Goal: Information Seeking & Learning: Learn about a topic

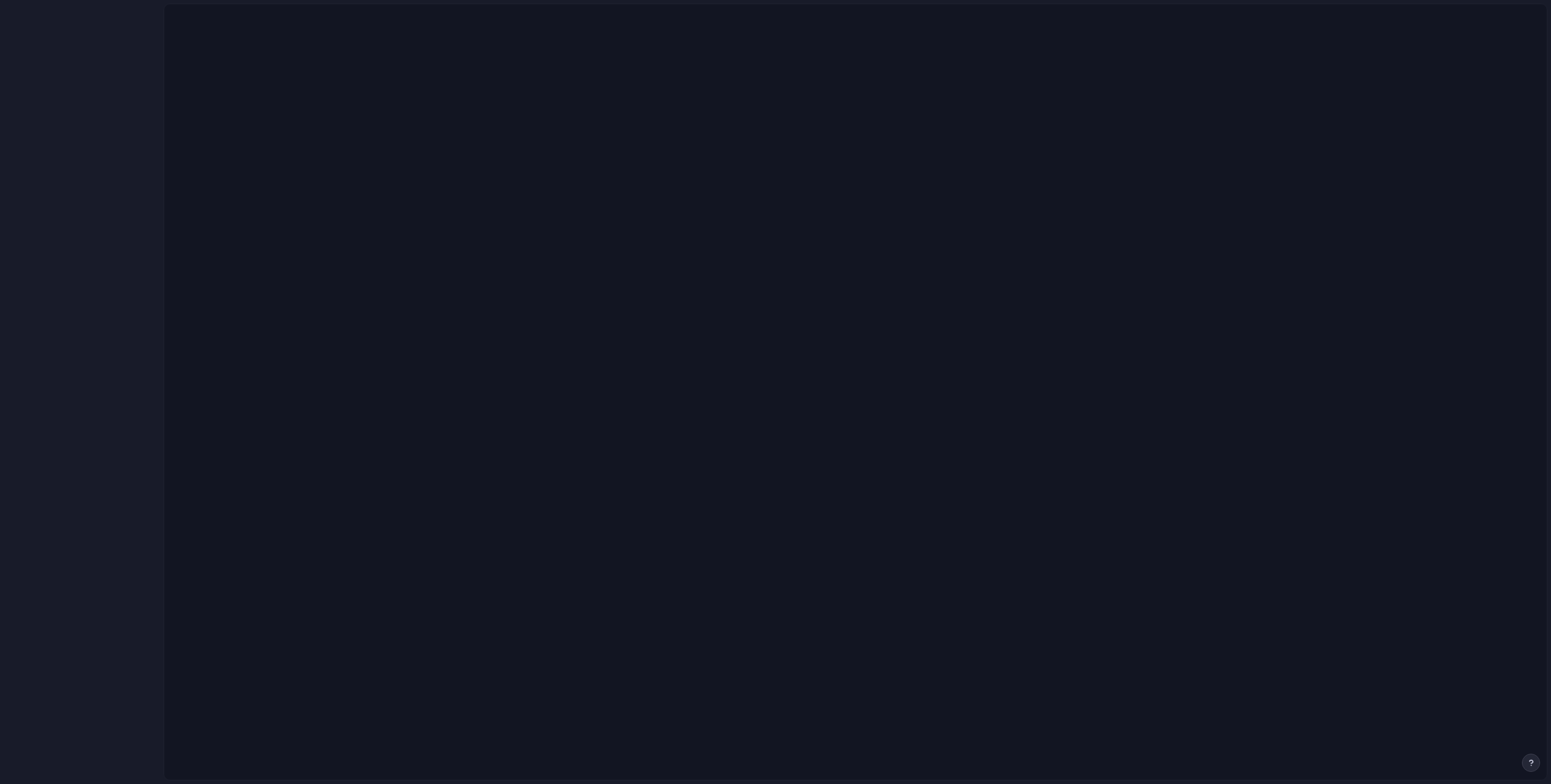
click at [90, 265] on div at bounding box center [82, 392] width 164 height 784
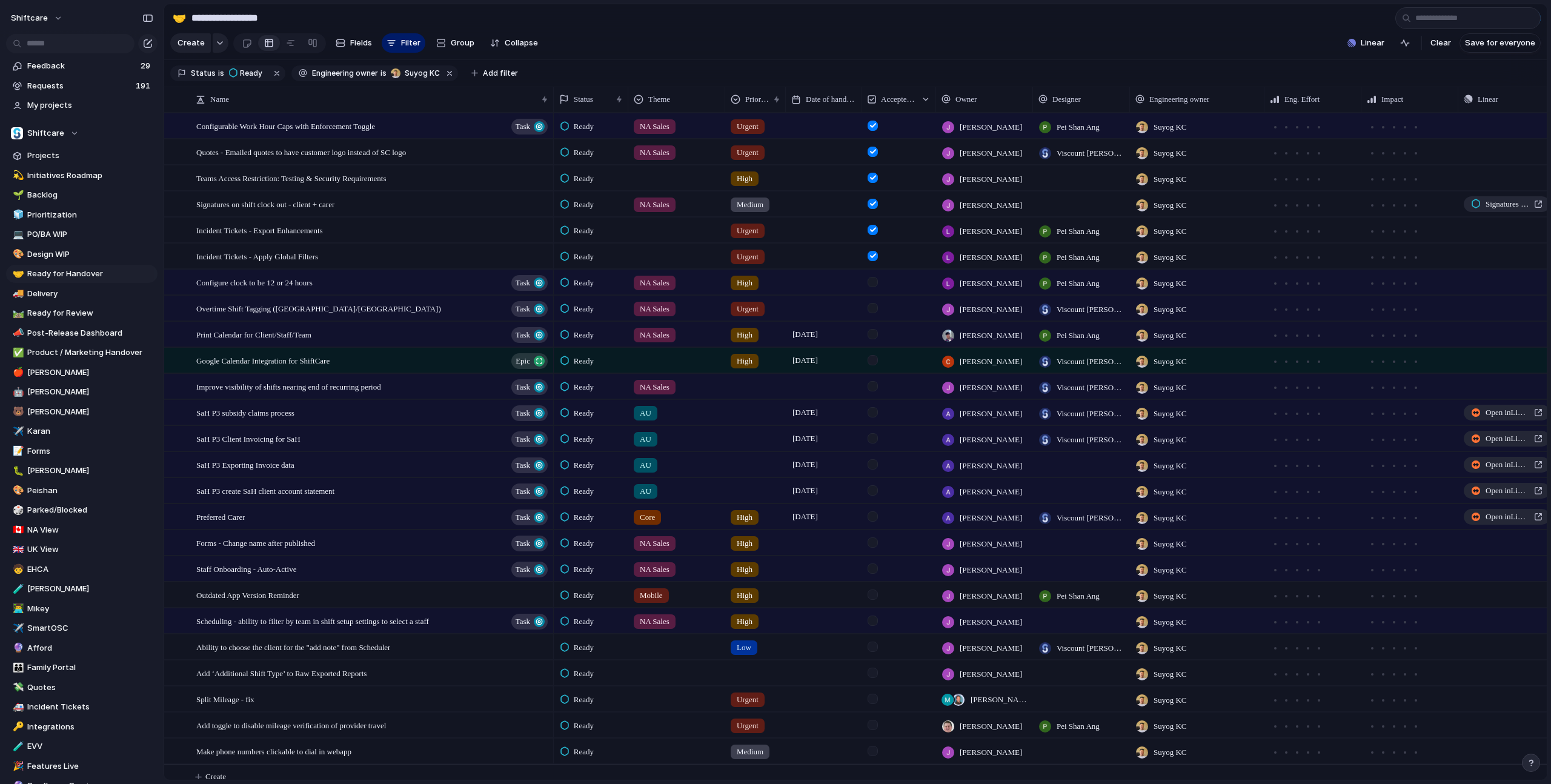
type input "*"
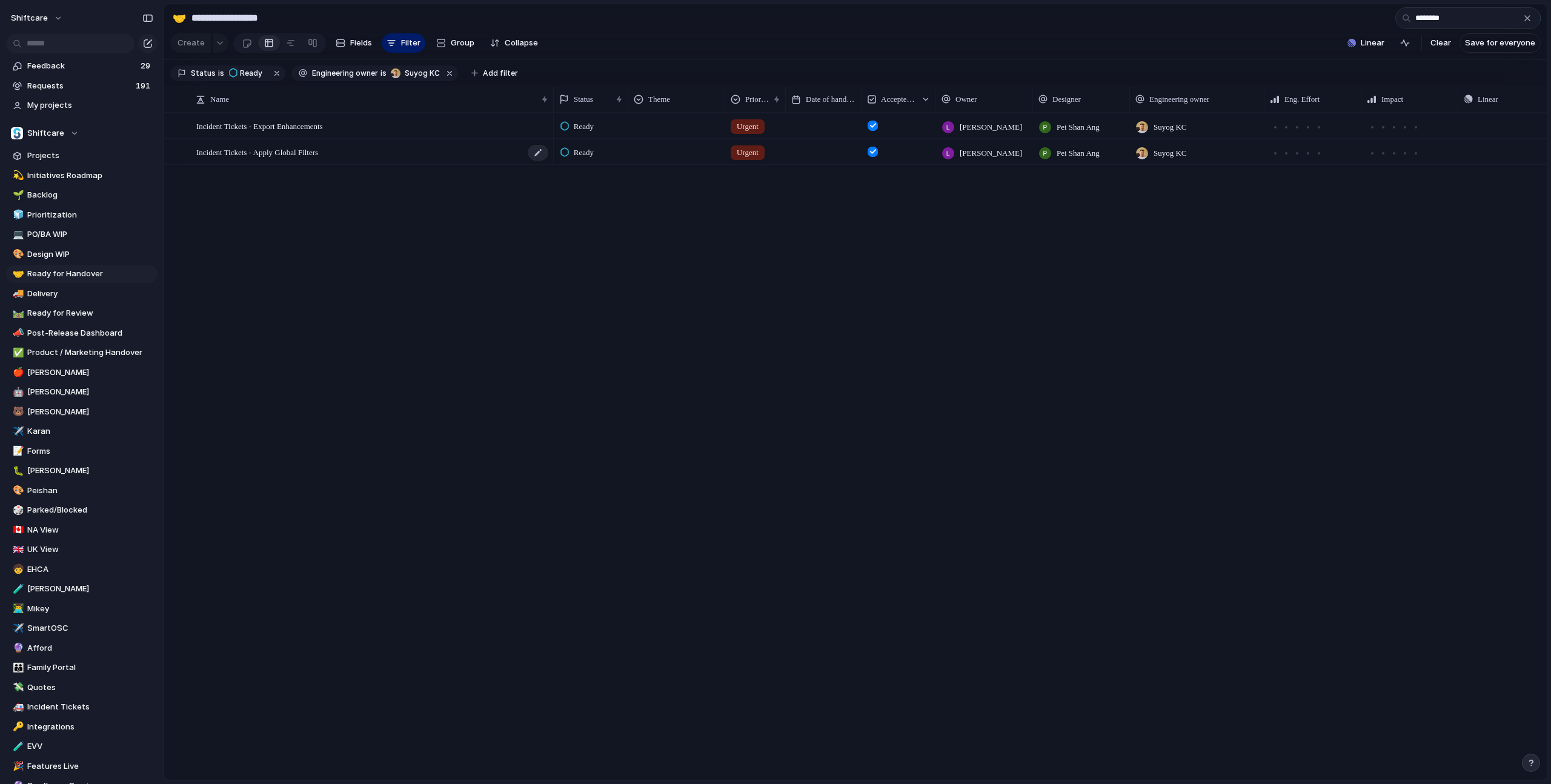
type input "********"
click at [288, 152] on span "Incident Tickets - Apply Global Filters" at bounding box center [257, 152] width 122 height 14
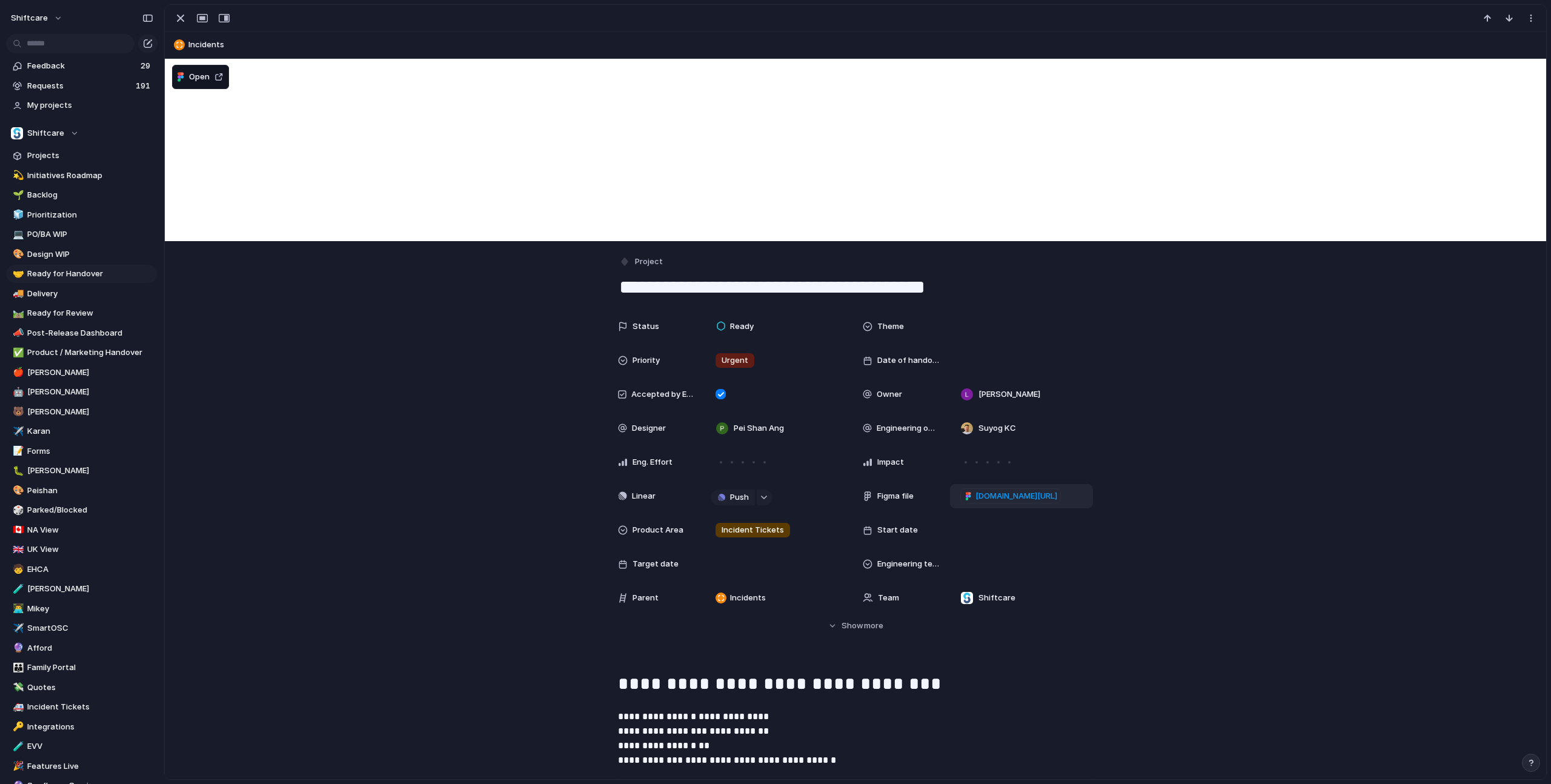
click at [1022, 496] on span "[DOMAIN_NAME][URL]" at bounding box center [1016, 495] width 82 height 12
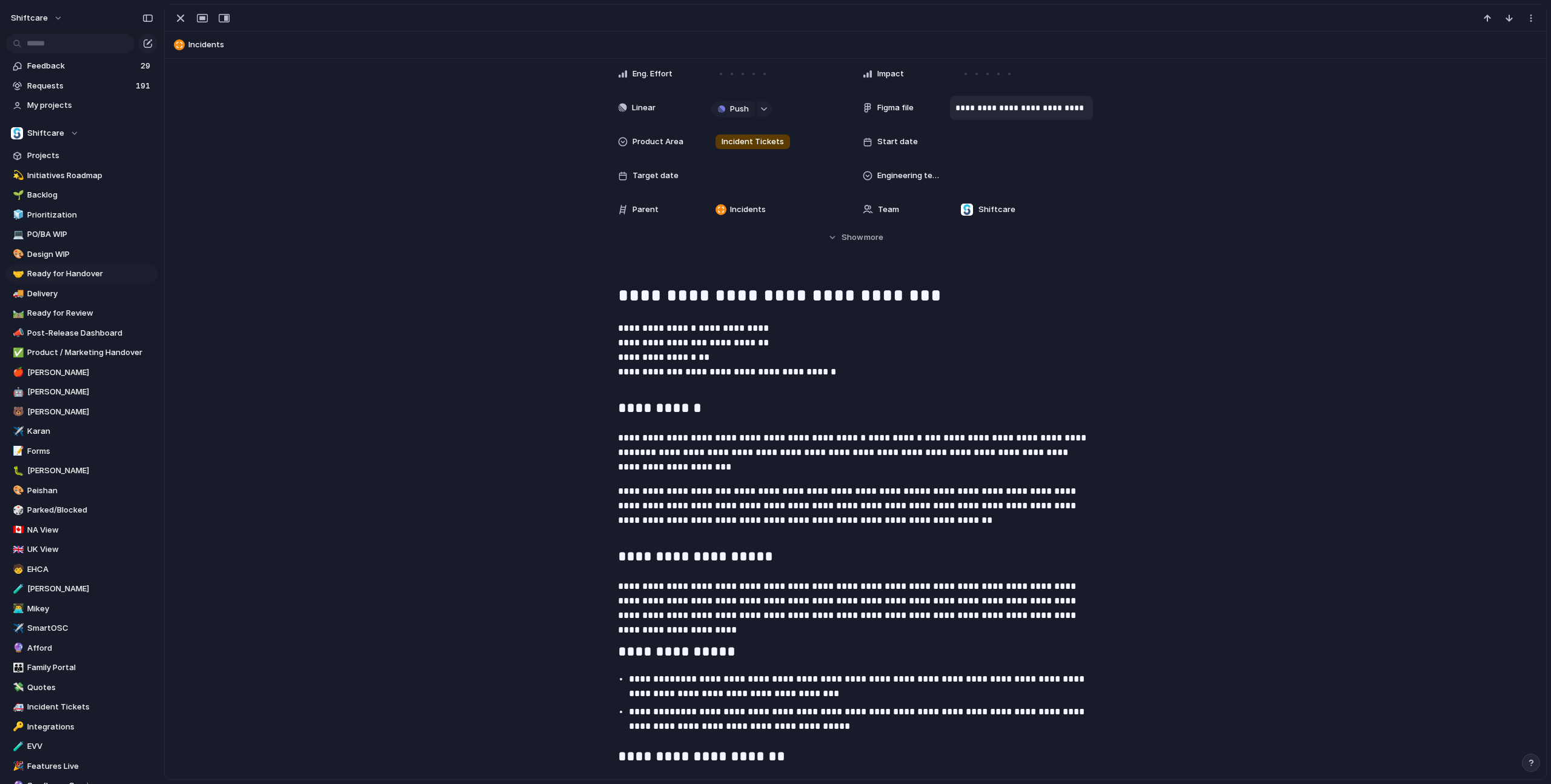
scroll to position [809, 0]
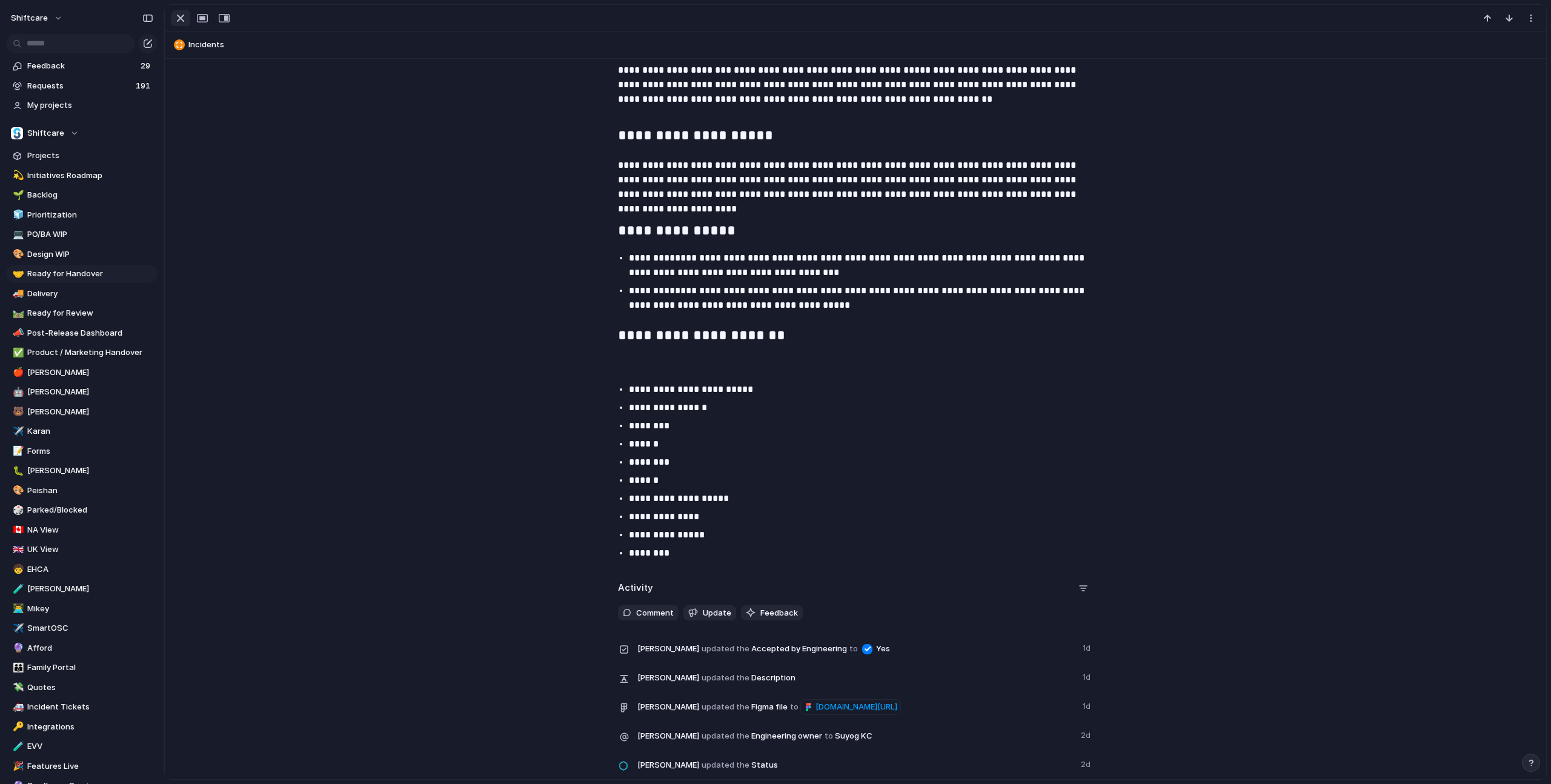
click at [173, 23] on div "button" at bounding box center [180, 18] width 14 height 14
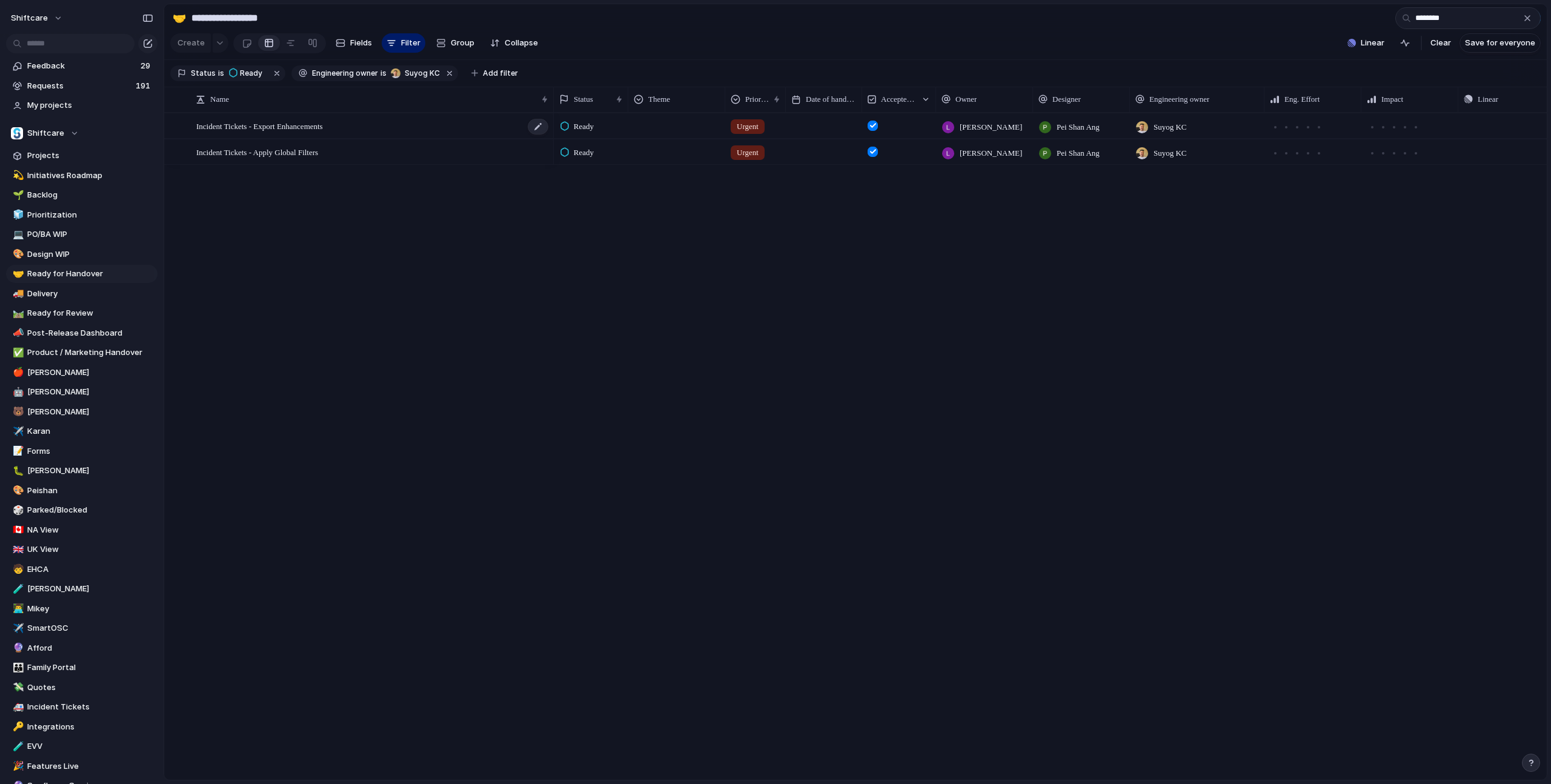
click at [323, 125] on span "Incident Tickets - Export Enhancements" at bounding box center [260, 125] width 127 height 14
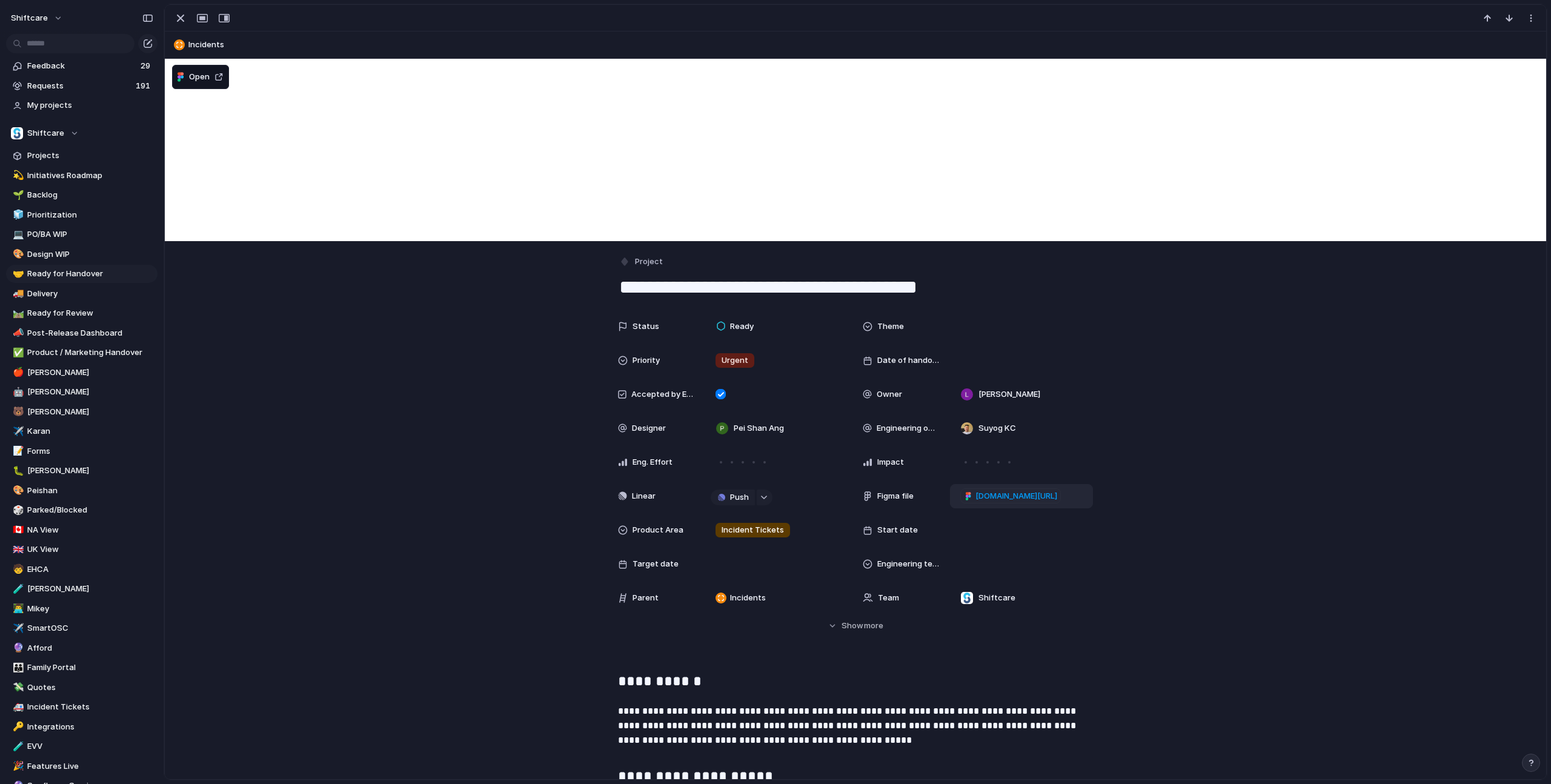
click at [1038, 496] on span "[DOMAIN_NAME][URL]" at bounding box center [1016, 495] width 82 height 12
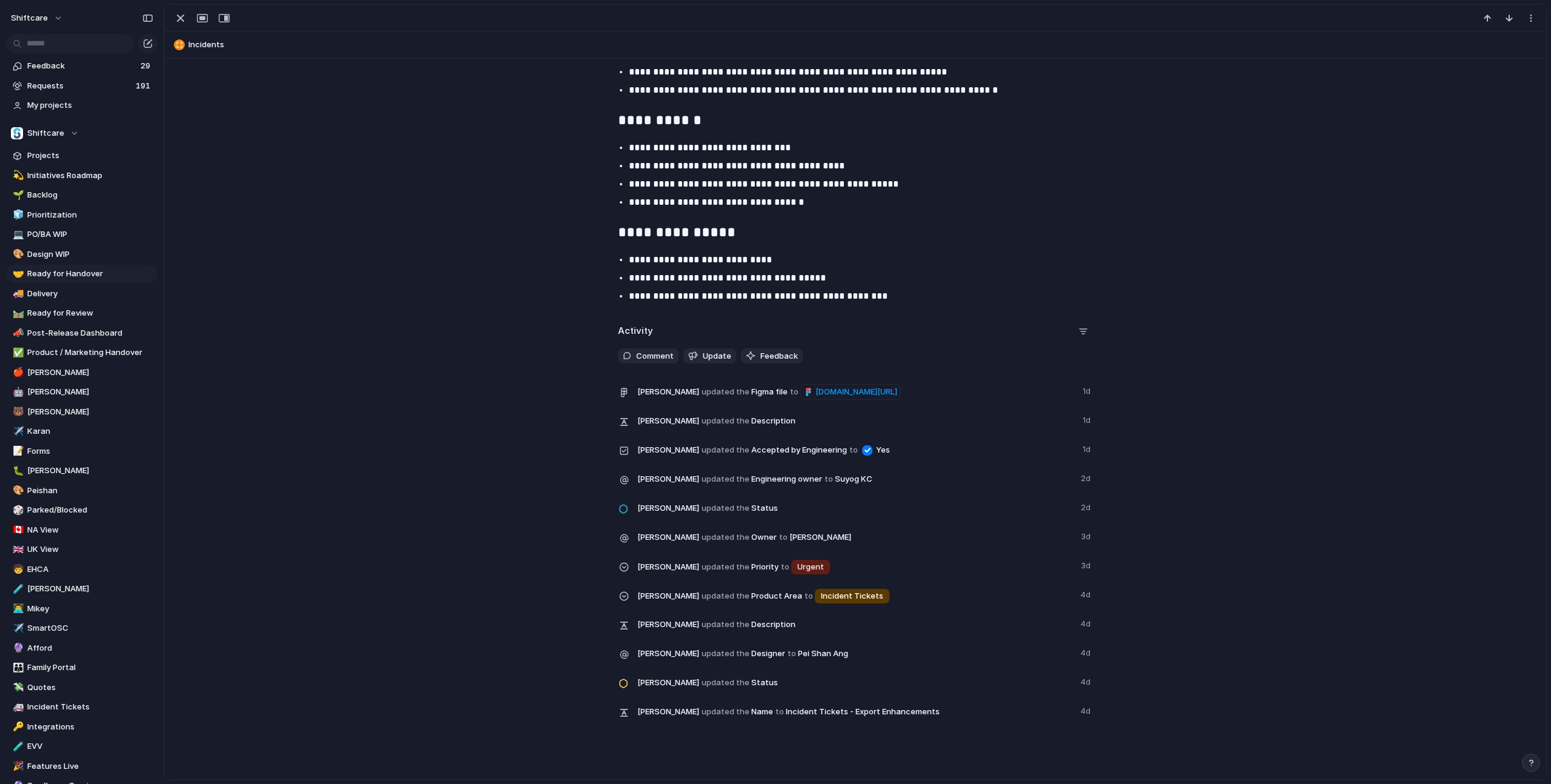
scroll to position [1217, 0]
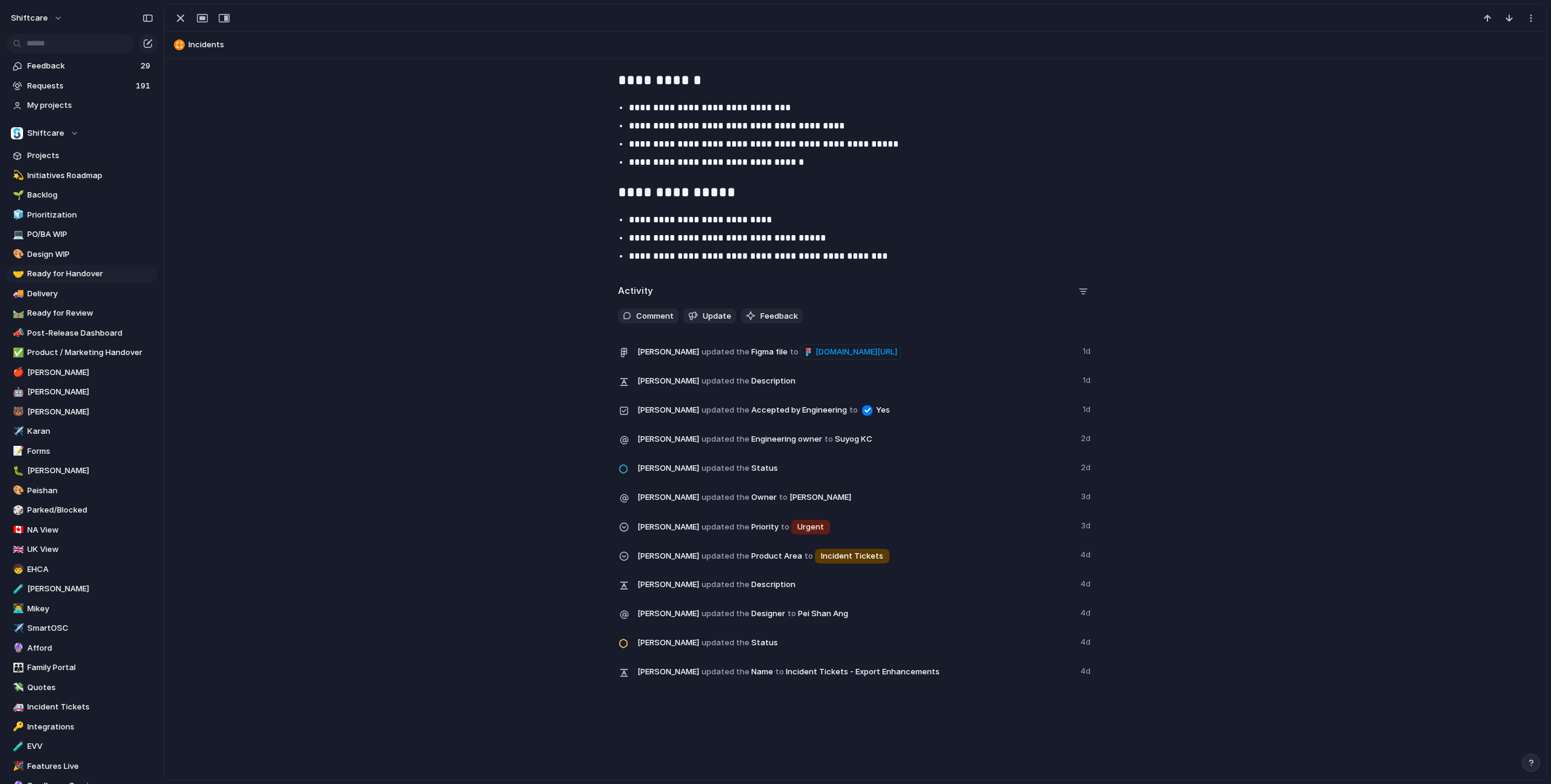
click at [650, 284] on h2 "Activity" at bounding box center [636, 290] width 35 height 14
click at [648, 310] on span "Comment" at bounding box center [654, 316] width 38 height 12
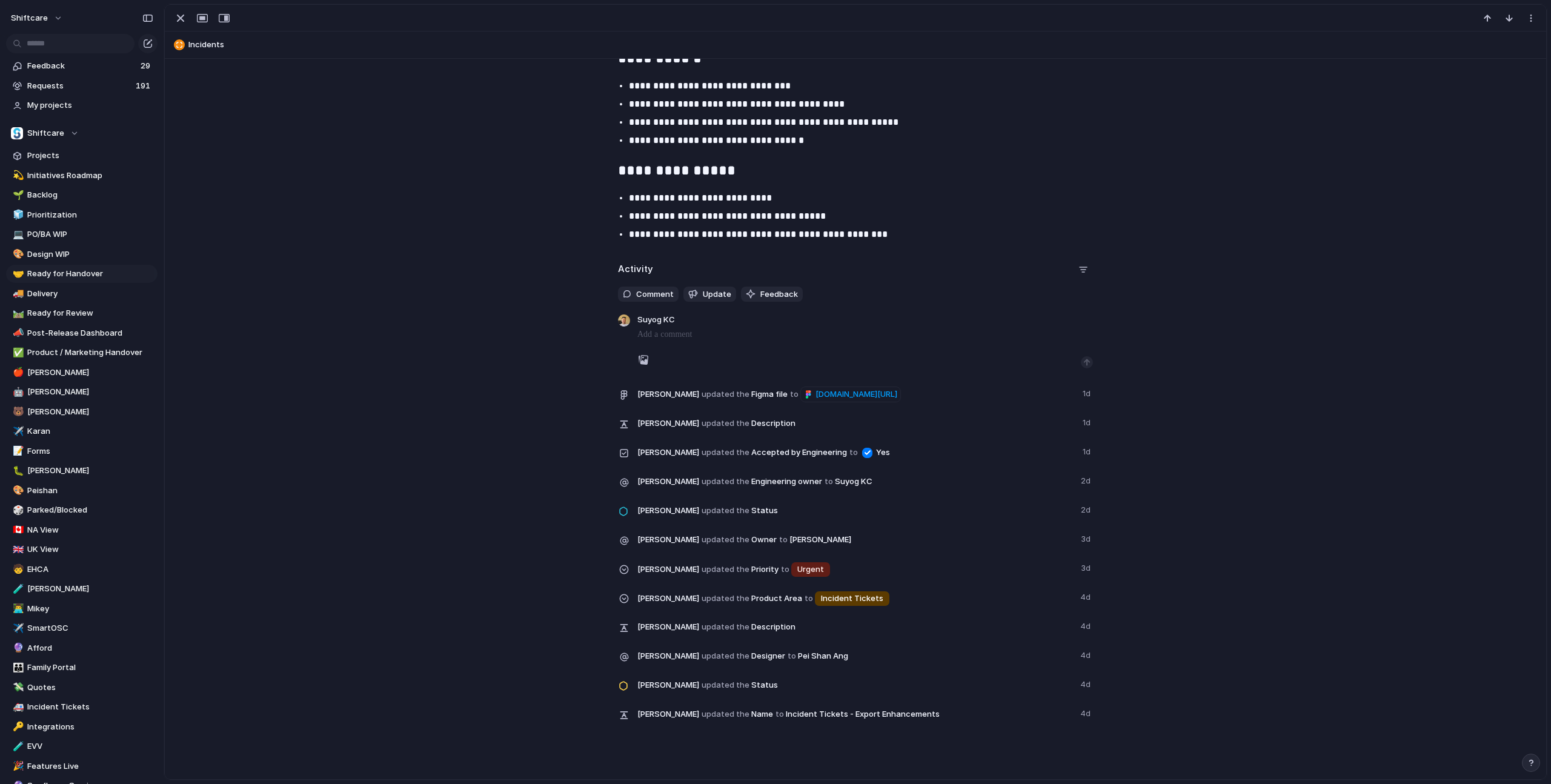
scroll to position [1230, 0]
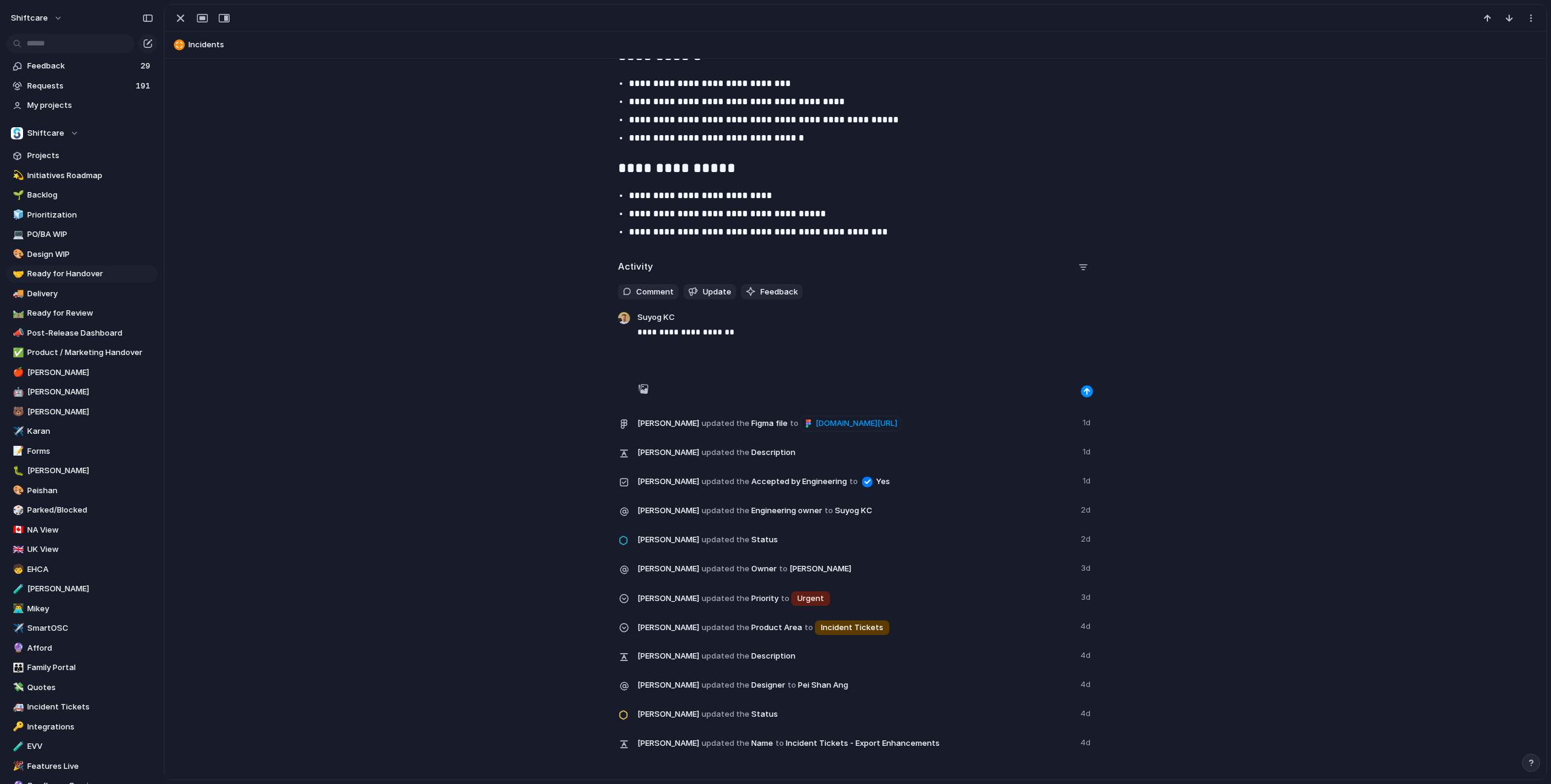
click at [768, 333] on p "**********" at bounding box center [865, 332] width 456 height 14
click at [1089, 385] on div at bounding box center [865, 388] width 456 height 17
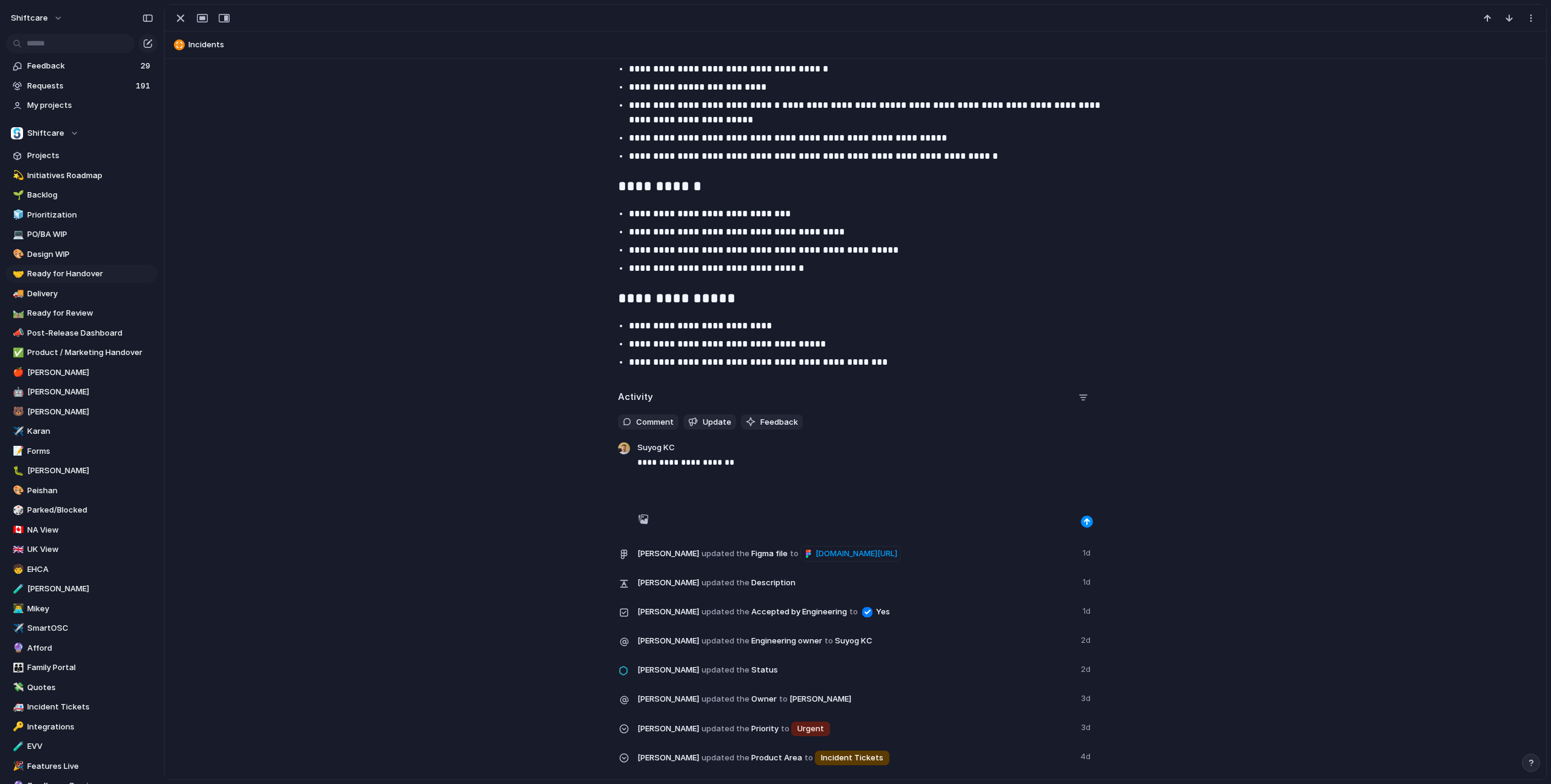
scroll to position [1097, 0]
click at [1087, 517] on button "button" at bounding box center [1087, 523] width 12 height 12
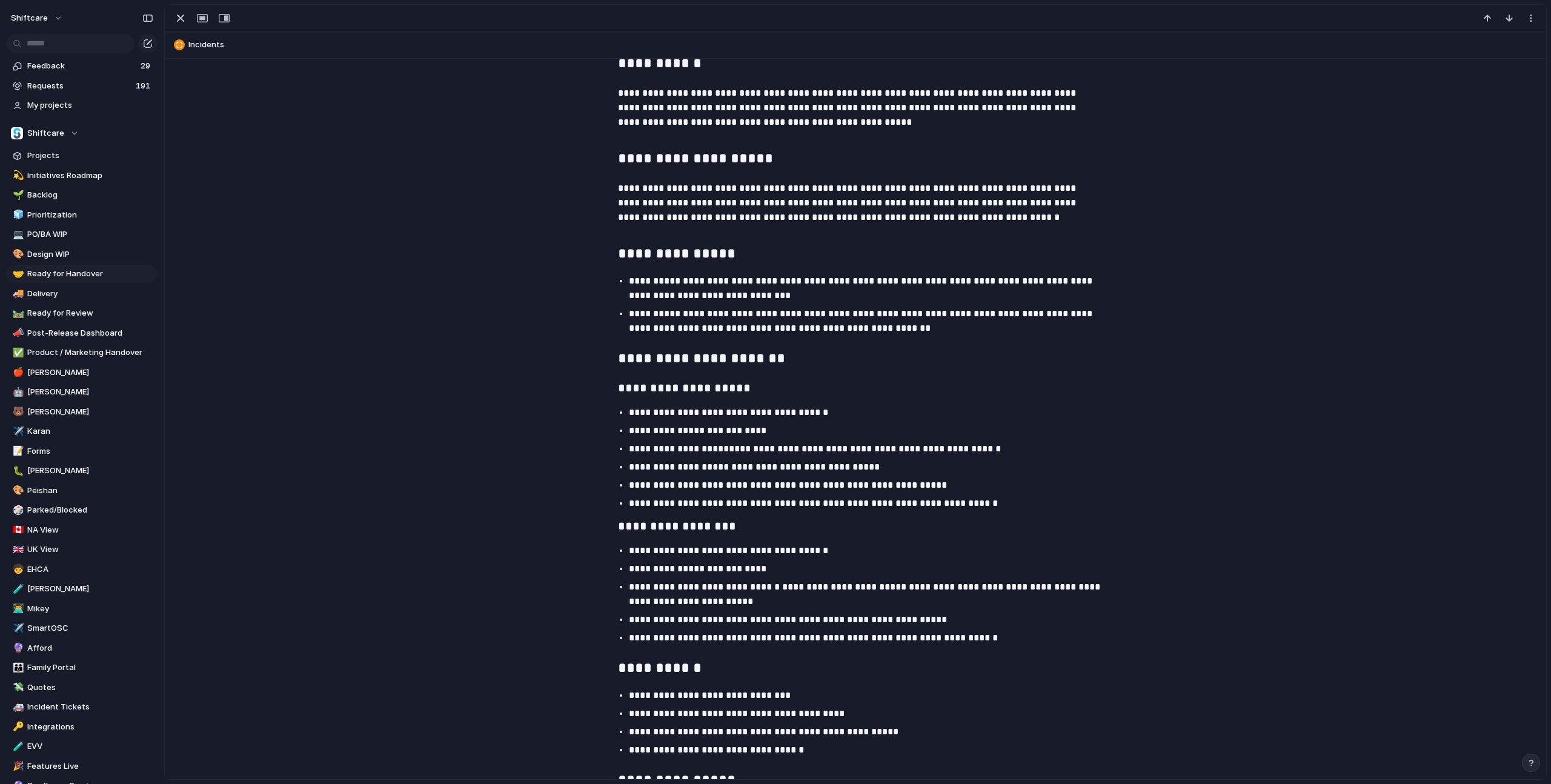
scroll to position [523, 0]
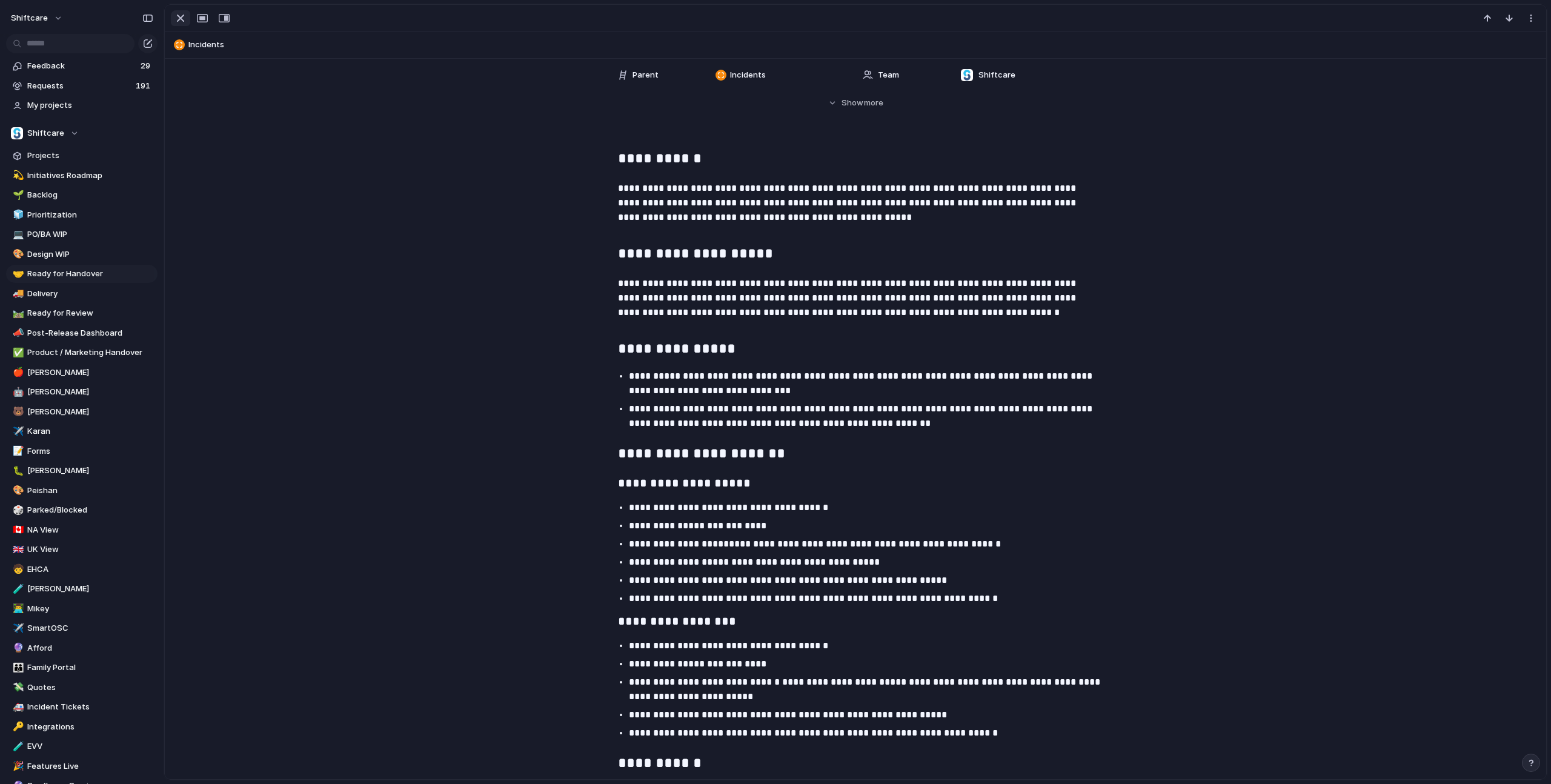
click at [172, 18] on button "button" at bounding box center [180, 18] width 19 height 16
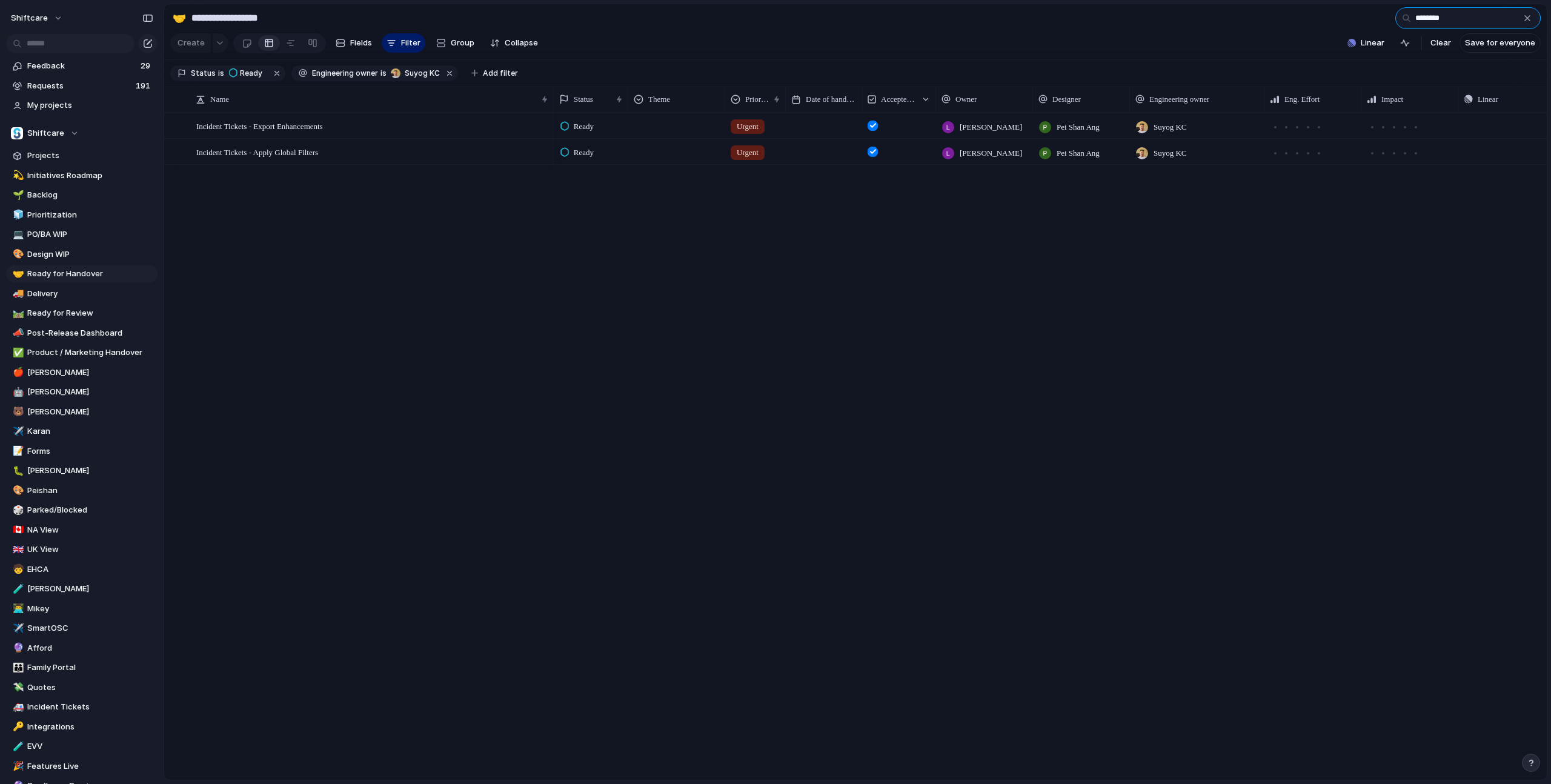
click at [1537, 18] on input "********" at bounding box center [1468, 18] width 145 height 22
click at [1529, 18] on div "button" at bounding box center [1527, 18] width 10 height 10
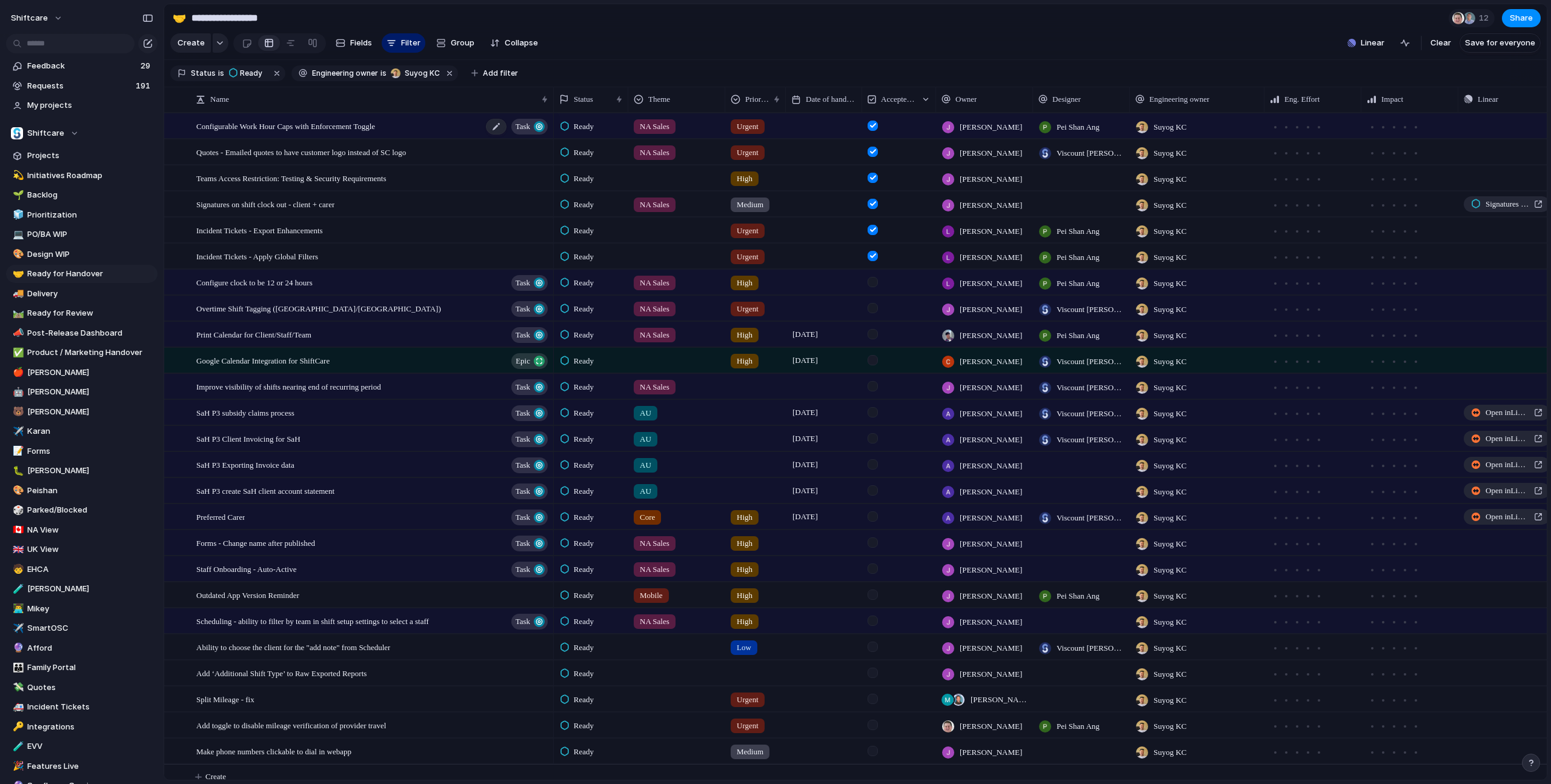
click at [330, 125] on span "Configurable Work Hour Caps with Enforcement Toggle" at bounding box center [285, 125] width 179 height 14
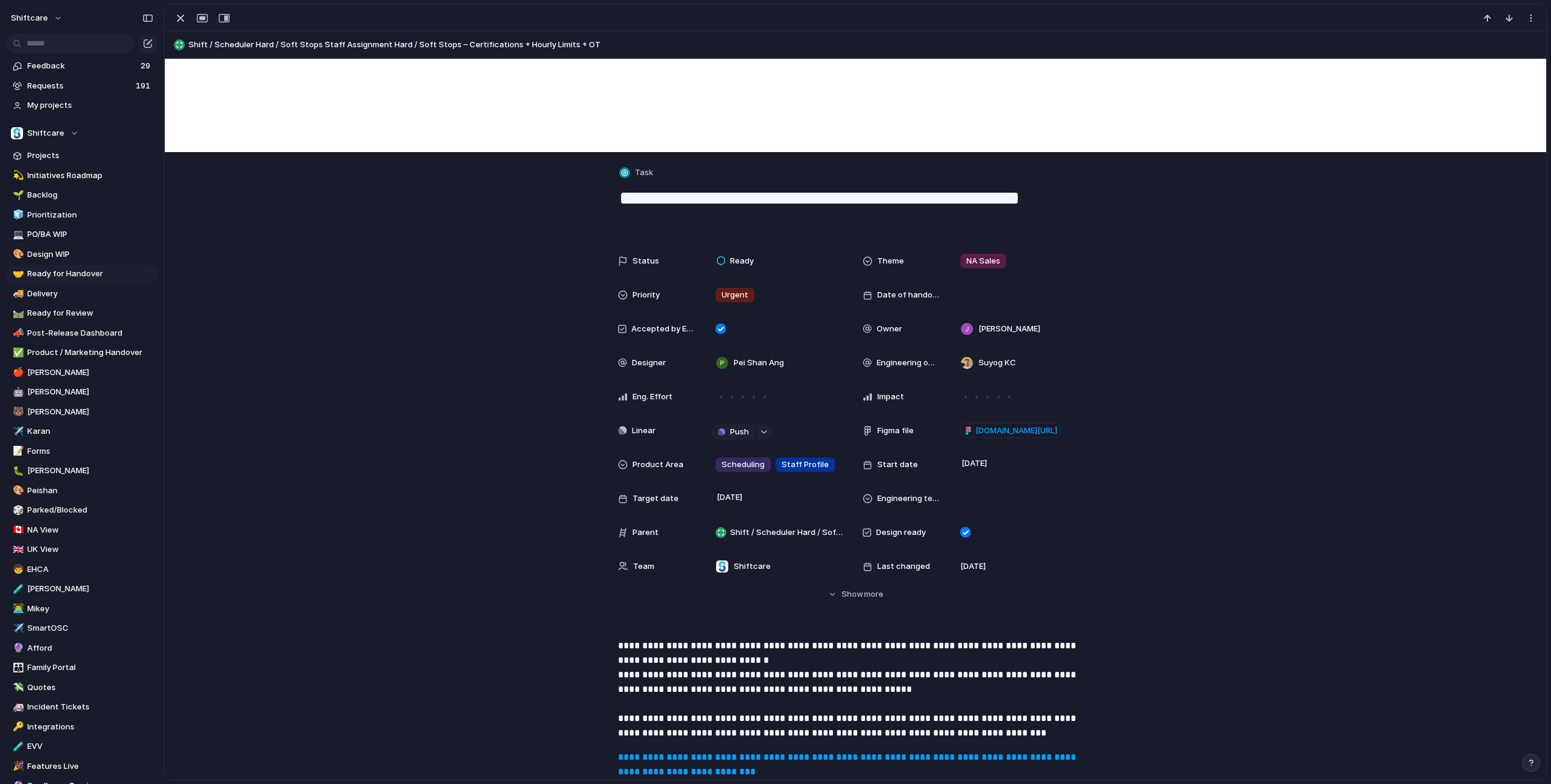
scroll to position [177, 0]
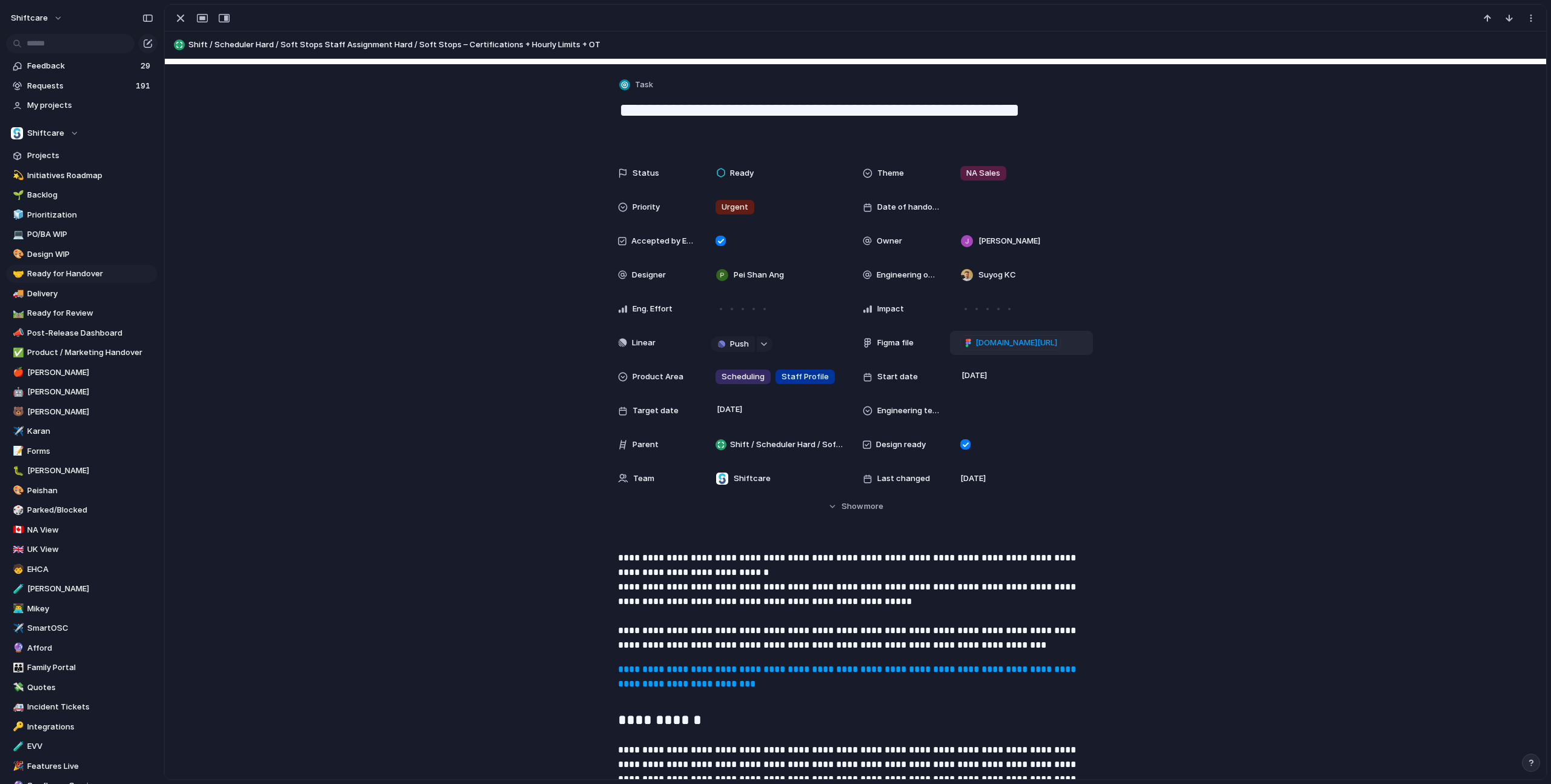
click at [1039, 346] on span "[DOMAIN_NAME][URL]" at bounding box center [1016, 342] width 82 height 12
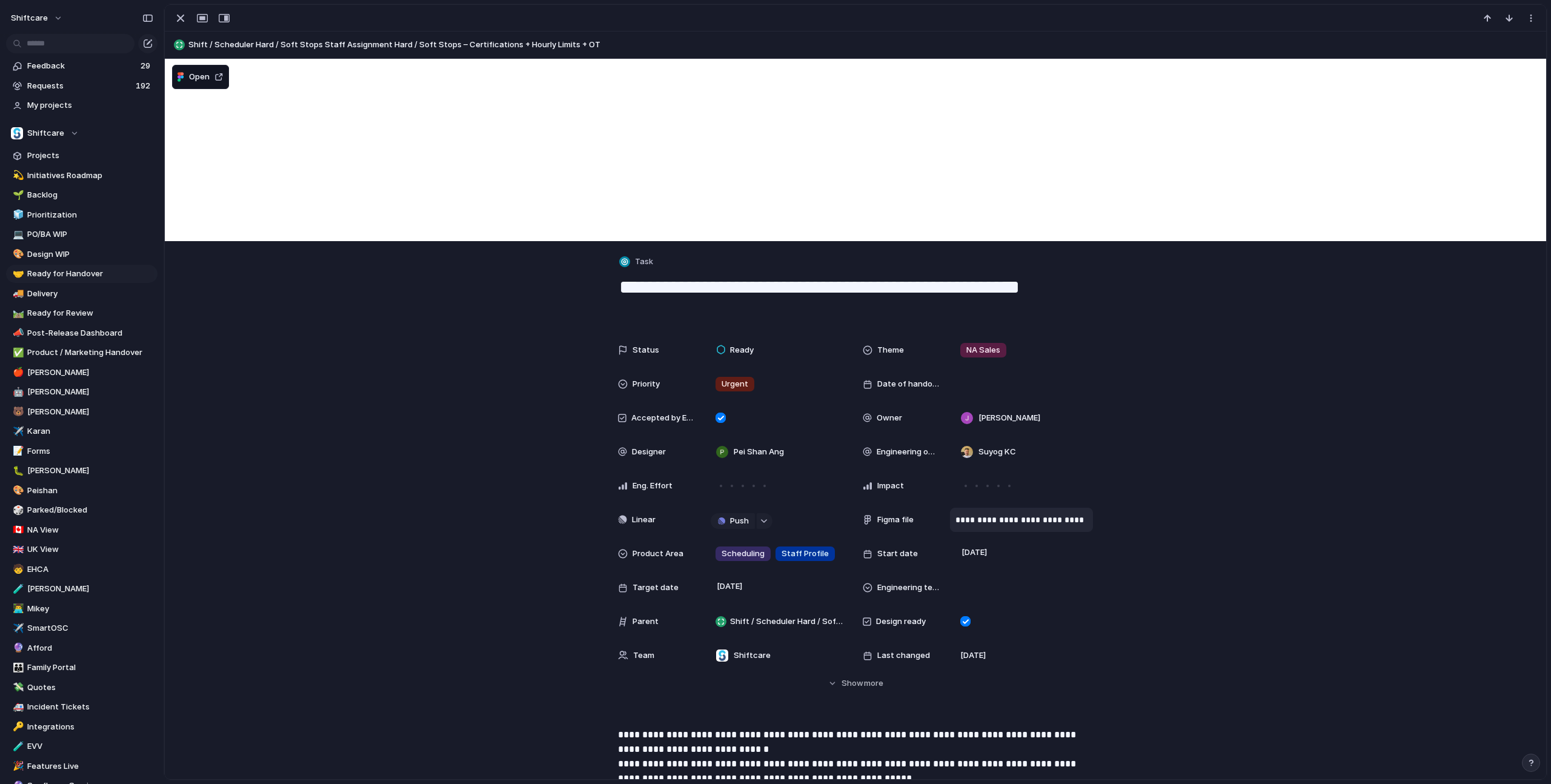
click at [1014, 520] on p "**********" at bounding box center [1021, 519] width 132 height 73
click at [1312, 495] on div "Status Ready Theme NA Sales Priority Urgent Date of handover Accepted by Engine…" at bounding box center [856, 514] width 1352 height 351
click at [172, 20] on button "button" at bounding box center [180, 18] width 19 height 16
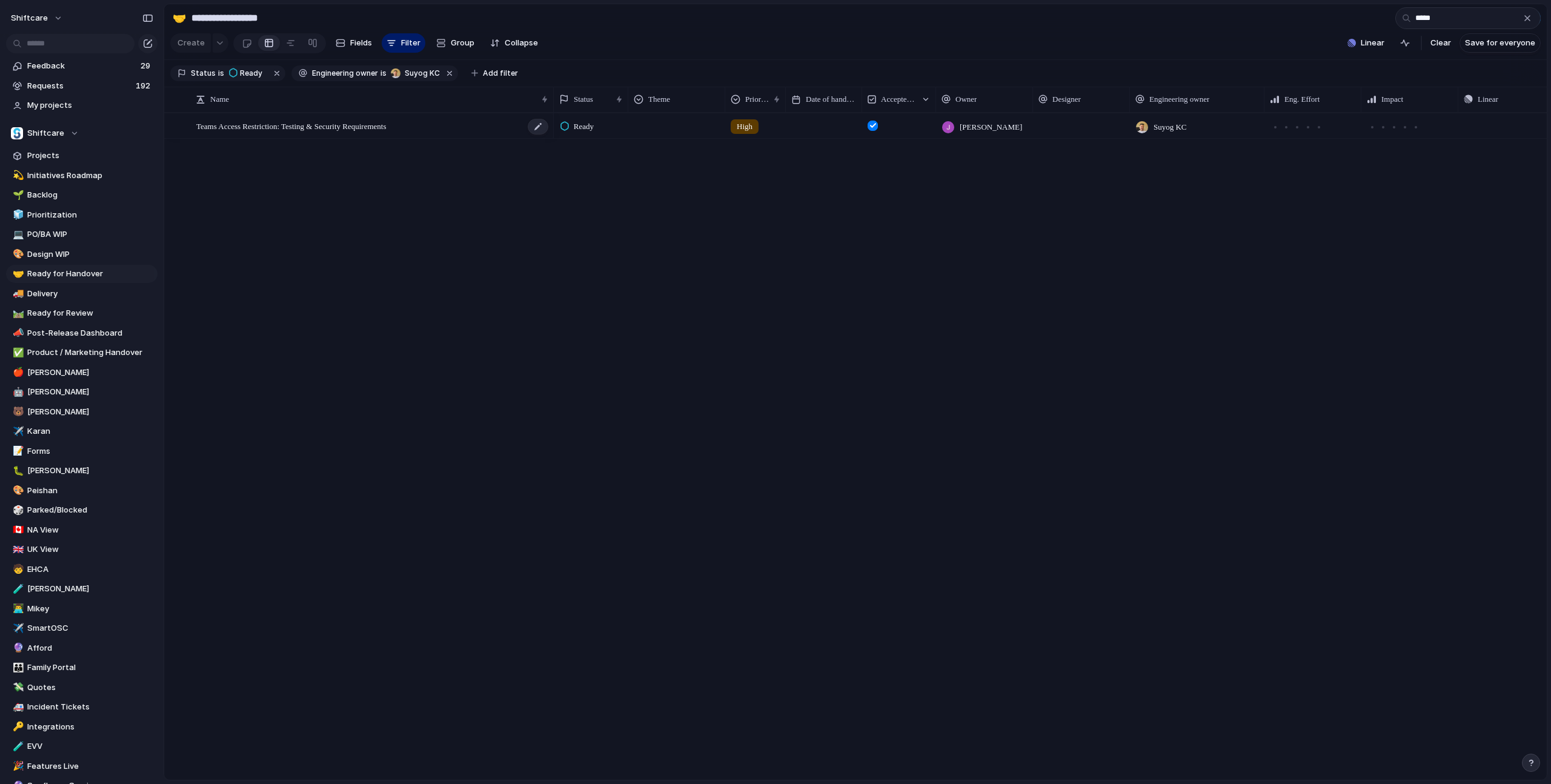
type input "*****"
click at [375, 130] on span "Teams Access Restriction: Testing & Security Requirements" at bounding box center [291, 125] width 190 height 14
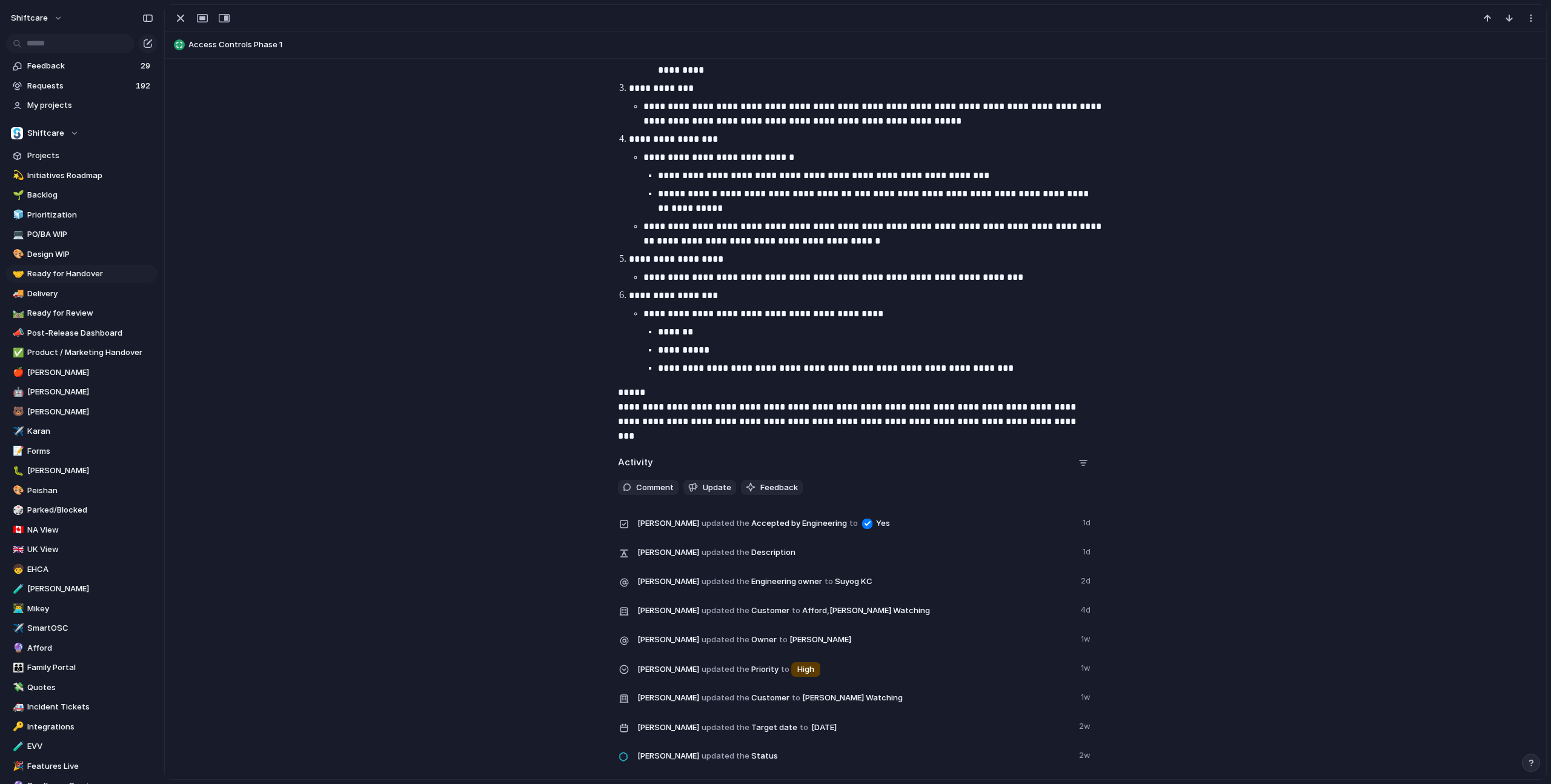
scroll to position [452, 0]
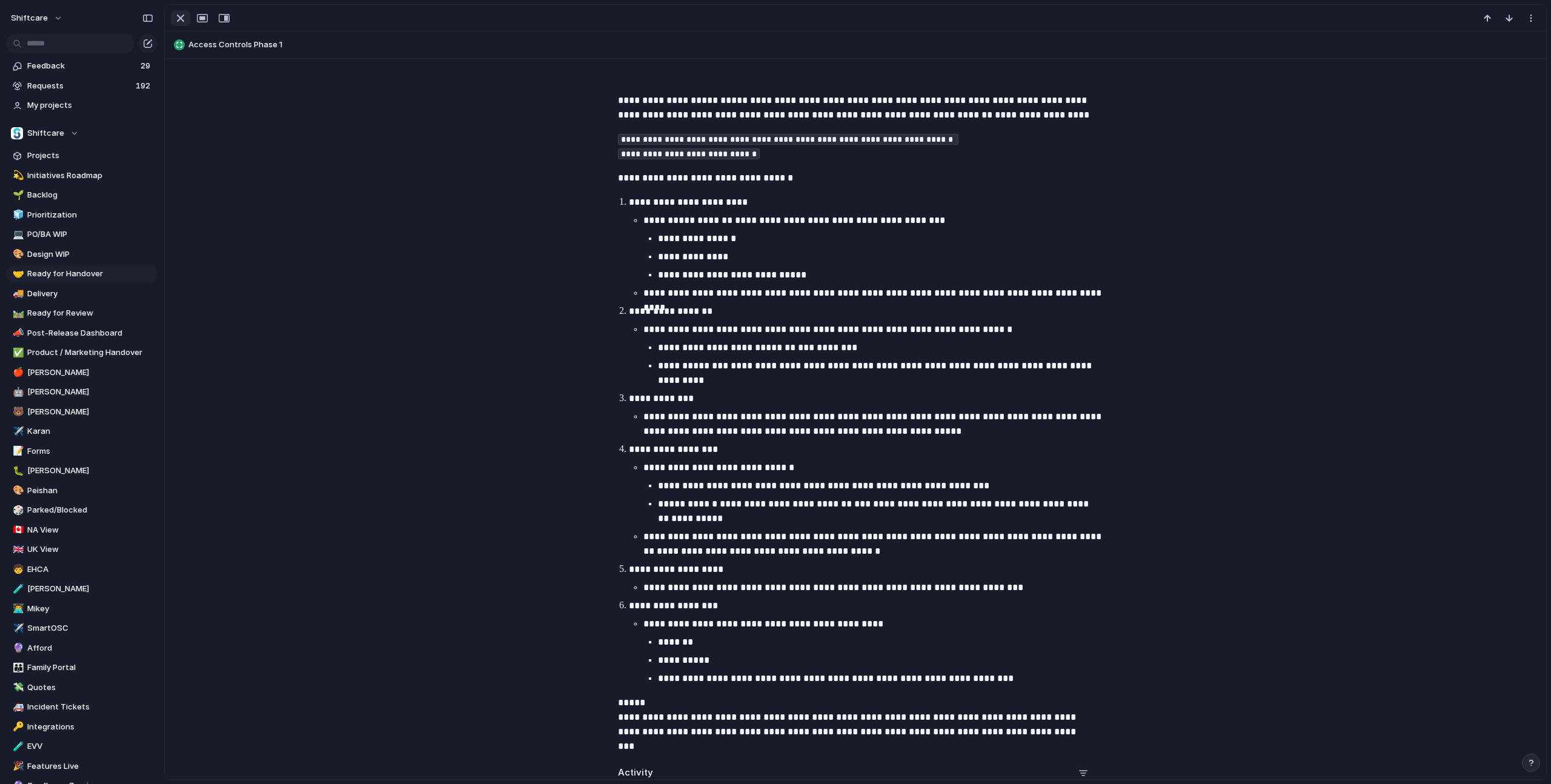
click at [175, 12] on div "button" at bounding box center [180, 18] width 14 height 14
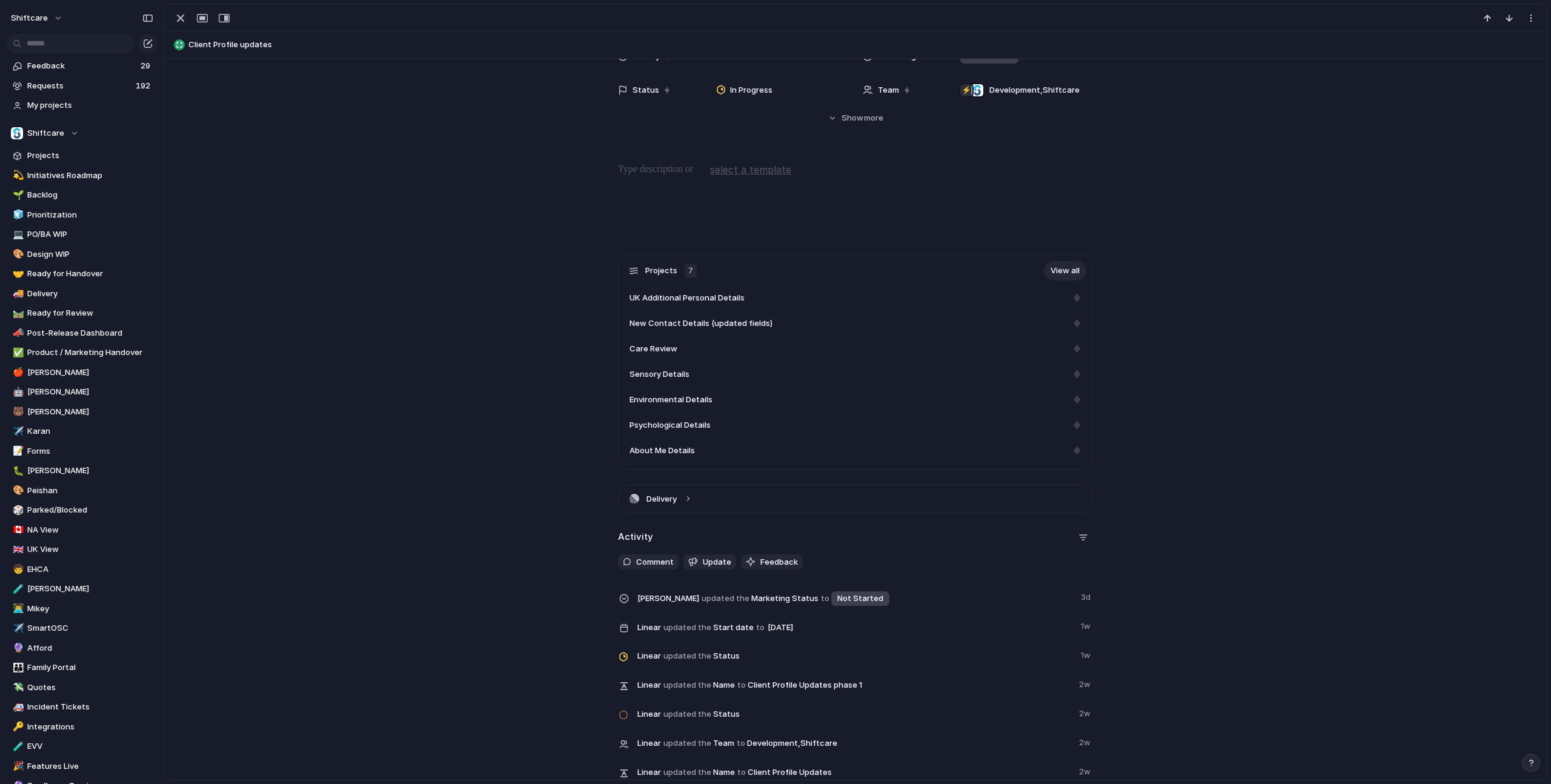
scroll to position [224, 0]
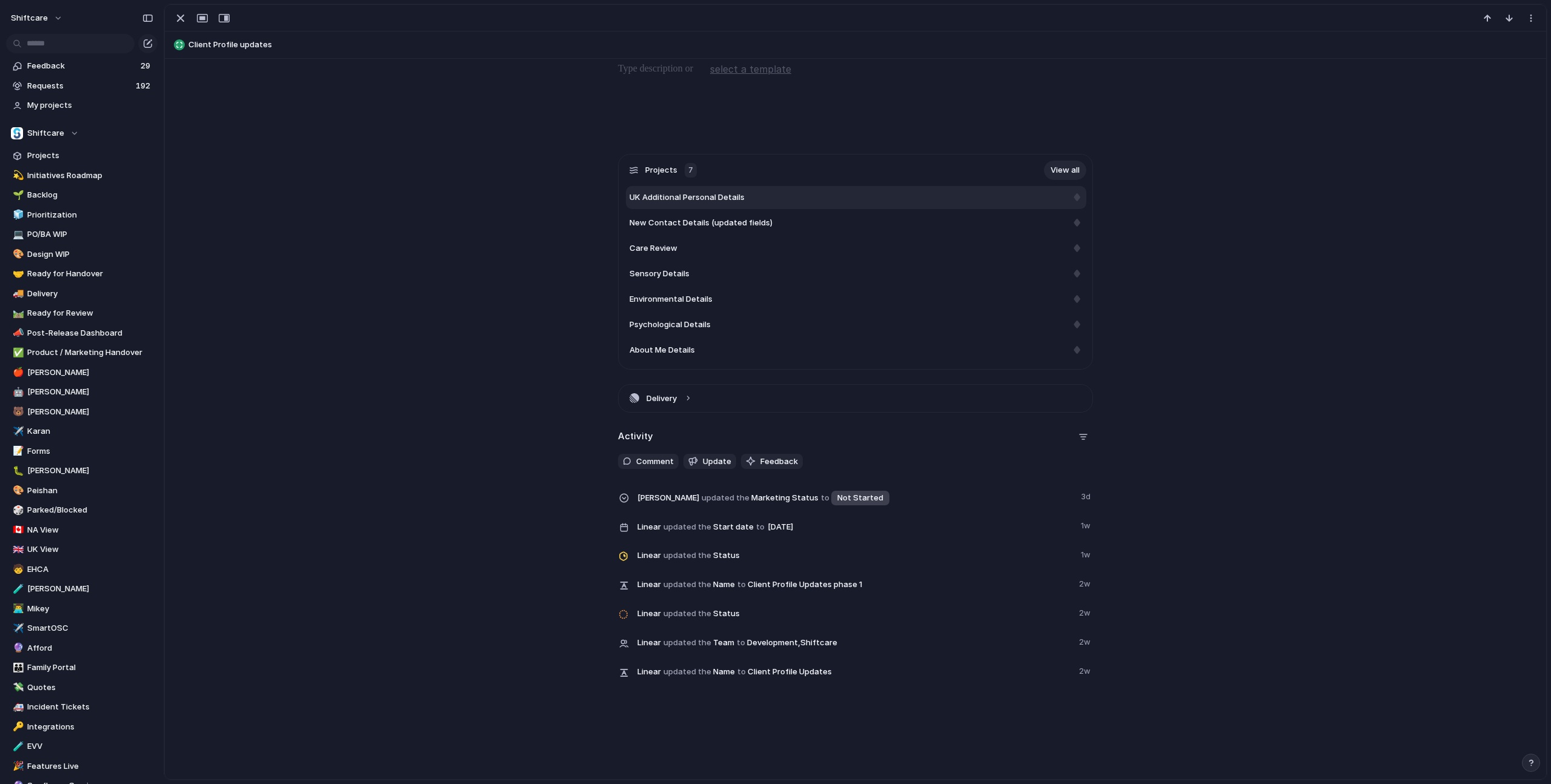
click at [710, 193] on span "UK Additional Personal Details" at bounding box center [687, 197] width 115 height 12
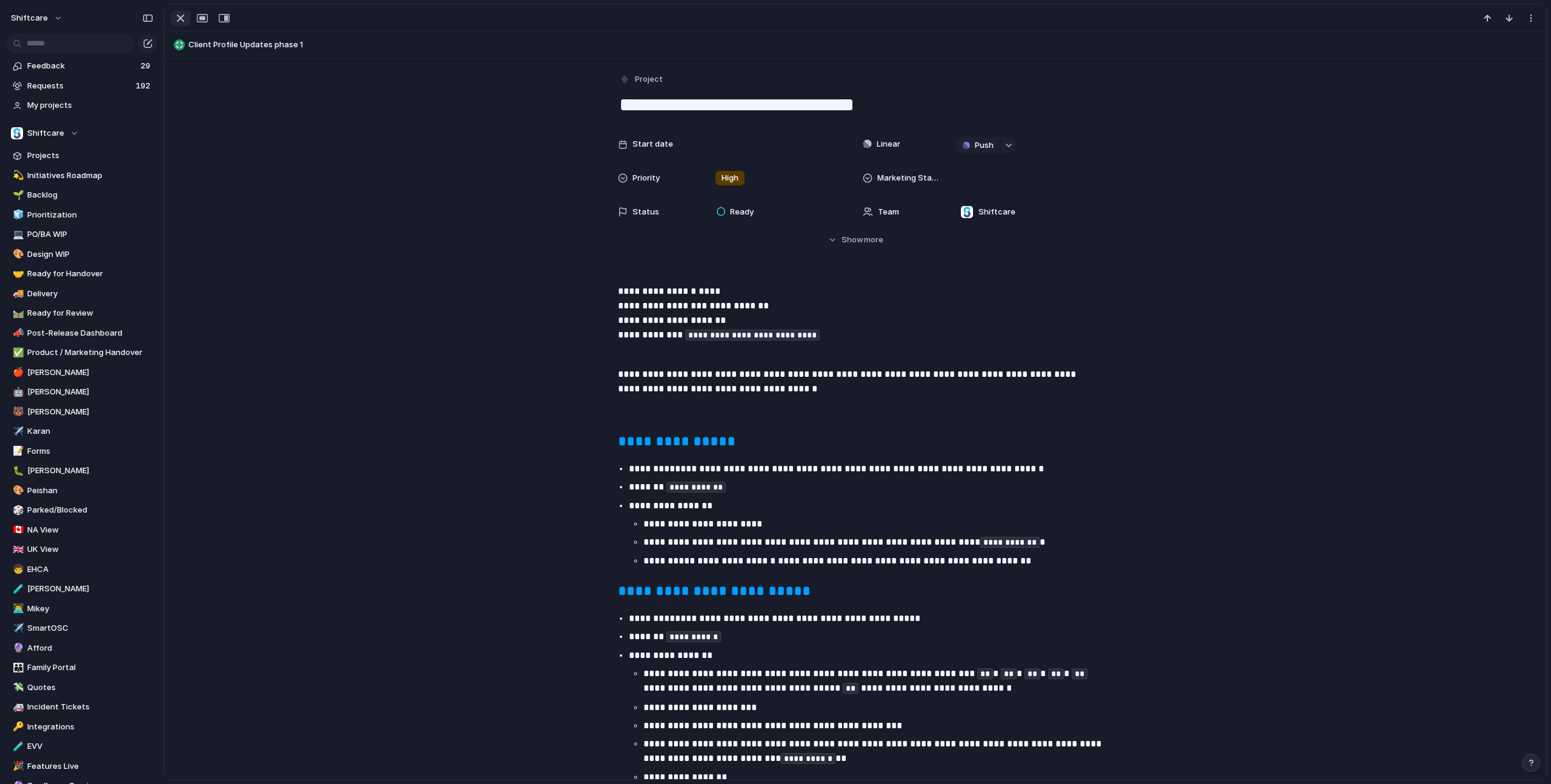
click at [187, 18] on div "button" at bounding box center [180, 18] width 14 height 14
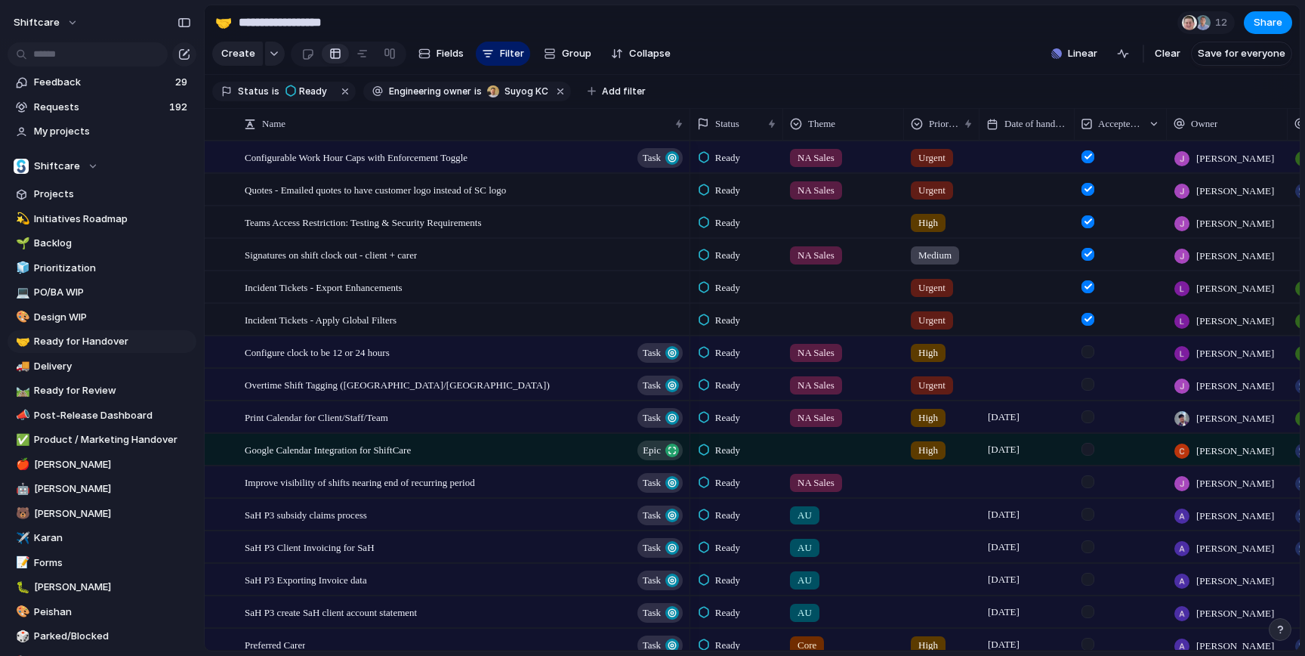
drag, startPoint x: 774, startPoint y: 47, endPoint x: 533, endPoint y: 3, distance: 244.9
click at [769, 48] on section "Create Fields Filter Group Zoom Collapse Linear Clear Save for everyone" at bounding box center [752, 57] width 1095 height 36
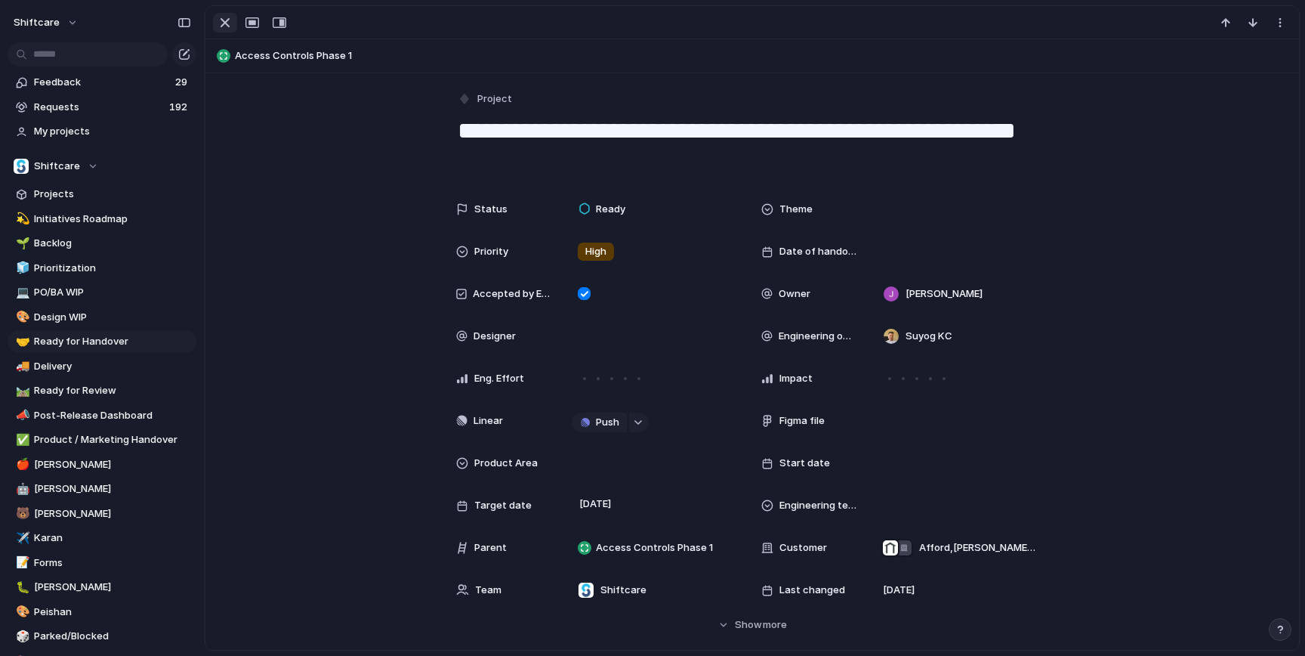
click at [227, 19] on div "button" at bounding box center [225, 23] width 18 height 18
